Goal: Use online tool/utility

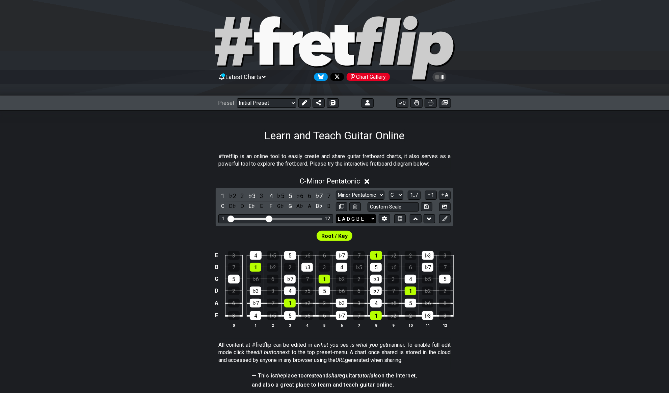
click at [355, 220] on select "E A D G B E E A D G B E E A D G B E B E A D F♯ B A D G C E A D A D G B E E♭ A♭ …" at bounding box center [356, 218] width 40 height 9
click at [558, 162] on section "#fretflip is an online tool to easily create and share guitar fretboard charts,…" at bounding box center [334, 161] width 669 height 23
click at [337, 219] on select "E A D G B E E A D G B E E A D G B E B E A D F♯ B A D G C E A D A D G B E E♭ A♭ …" at bounding box center [356, 218] width 40 height 9
click at [475, 163] on section "#fretflip is an online tool to easily create and share guitar fretboard charts,…" at bounding box center [334, 161] width 669 height 23
click at [364, 103] on button at bounding box center [368, 102] width 12 height 9
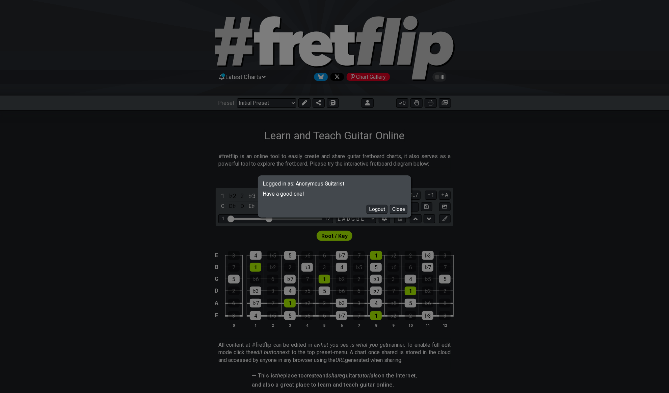
click at [515, 202] on div "Logged in as: Anonymous Guitarist Have a good one! Logout Close" at bounding box center [334, 196] width 669 height 393
click at [400, 206] on button "Close" at bounding box center [399, 209] width 18 height 9
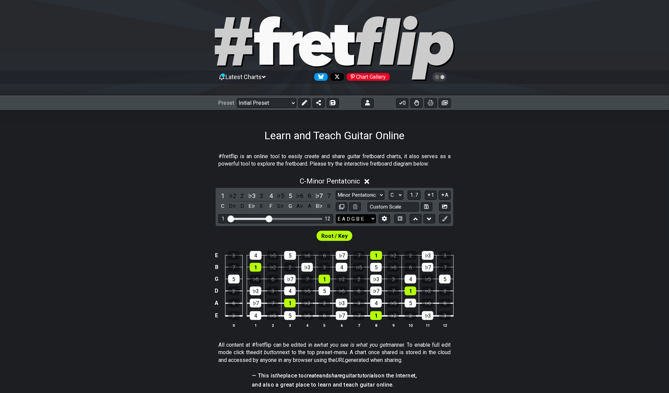
click at [356, 217] on select "E A D G B E E A D G B E E A D G B E B E A D F♯ B A D G C E A D A D G B E E♭ A♭ …" at bounding box center [356, 218] width 40 height 9
click at [387, 217] on icon at bounding box center [384, 218] width 5 height 5
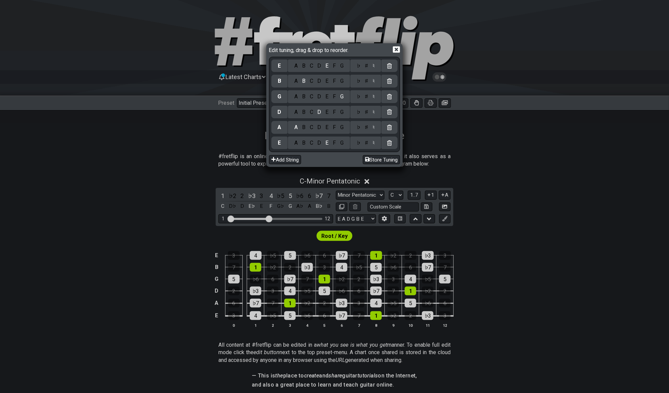
click at [333, 142] on div "F" at bounding box center [334, 142] width 7 height 7
click at [312, 113] on div "C" at bounding box center [312, 111] width 8 height 7
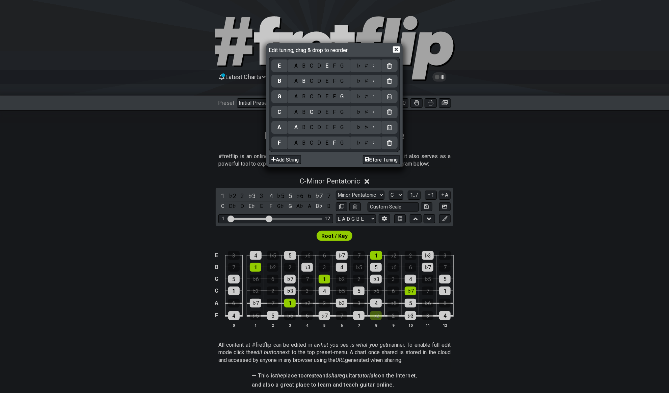
click at [309, 80] on div "C" at bounding box center [312, 80] width 8 height 7
click at [384, 158] on button "Store Tuning" at bounding box center [381, 159] width 37 height 9
click at [381, 158] on button "Store Tuning" at bounding box center [381, 159] width 37 height 9
click at [143, 235] on div "Edit tuning, drag & drop to reorder. E A B C D E F G ♭ ♯ ♮ C A B C D E F G ♭ ♯ …" at bounding box center [334, 196] width 669 height 393
click at [387, 160] on button "Store Tuning" at bounding box center [381, 159] width 37 height 9
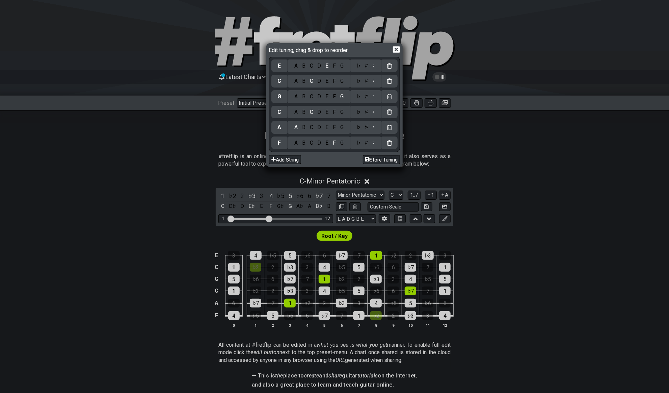
click at [394, 52] on icon at bounding box center [396, 50] width 7 height 6
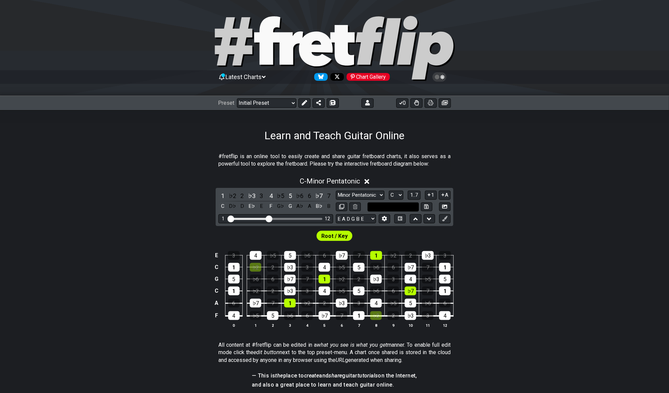
click at [389, 208] on input "text" at bounding box center [393, 206] width 51 height 9
type input "Custom Scale"
click at [374, 193] on select "Minor Pentatonic Click to edit Minor Pentatonic Major Pentatonic Minor Blues Ma…" at bounding box center [360, 194] width 49 height 9
select select "Major Pentatonic"
click at [336, 190] on select "Minor Pentatonic Click to edit Minor Pentatonic Major Pentatonic Minor Blues Ma…" at bounding box center [360, 194] width 49 height 9
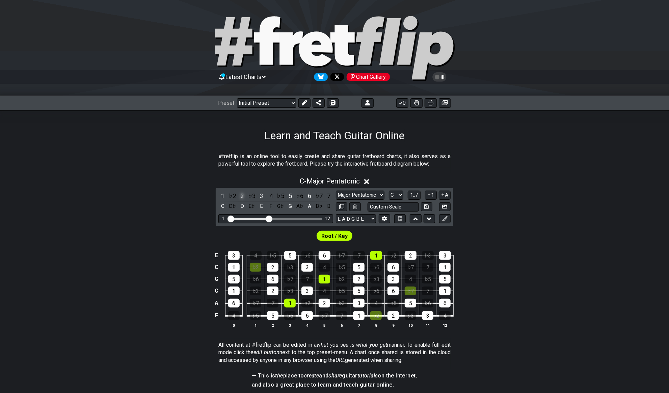
click at [242, 193] on div "2" at bounding box center [242, 195] width 9 height 9
click at [310, 196] on div "6" at bounding box center [309, 195] width 9 height 9
